Goal: Transaction & Acquisition: Download file/media

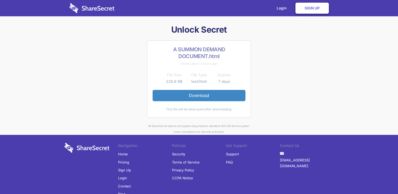
click at [203, 96] on link "Download" at bounding box center [199, 95] width 93 height 11
click at [205, 94] on link "Download" at bounding box center [199, 95] width 93 height 11
